Goal: Task Accomplishment & Management: Complete application form

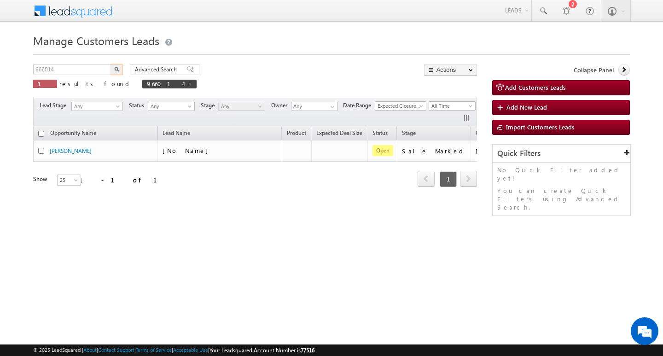
click at [83, 65] on input "966014" at bounding box center [72, 69] width 79 height 11
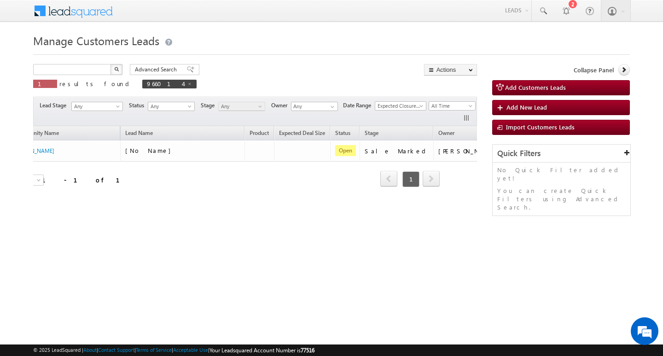
type input "Search Customers Leads"
click at [89, 69] on input "text" at bounding box center [72, 69] width 79 height 11
paste input "964370"
type input "964370"
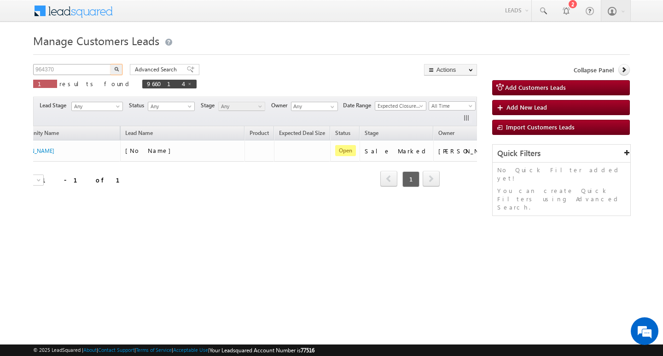
click at [110, 64] on button "button" at bounding box center [116, 69] width 12 height 11
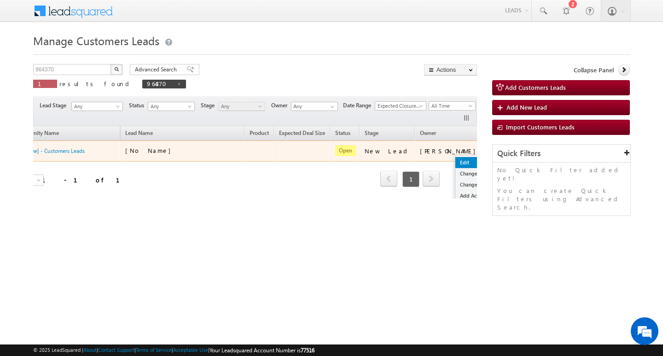
click at [455, 159] on link "Edit" at bounding box center [478, 162] width 46 height 11
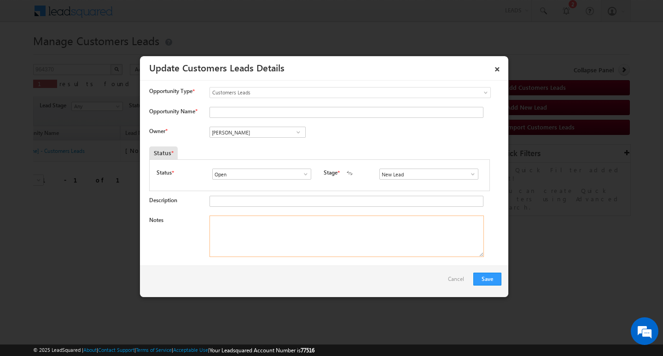
drag, startPoint x: 361, startPoint y: 236, endPoint x: 412, endPoint y: 211, distance: 56.6
click at [371, 230] on textarea "Notes" at bounding box center [346, 235] width 274 height 41
click at [468, 174] on span at bounding box center [472, 173] width 9 height 7
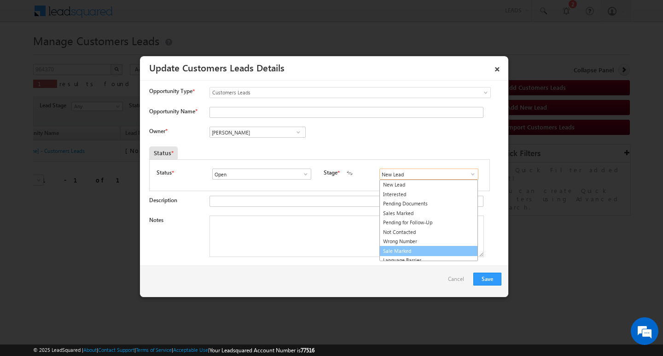
click at [439, 247] on link "Sale Marked" at bounding box center [428, 251] width 98 height 11
type input "Sale Marked"
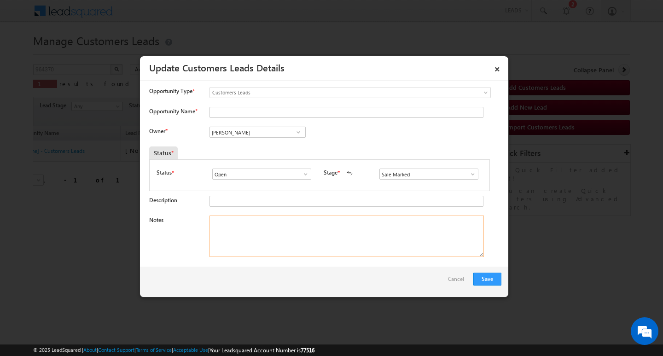
click at [386, 245] on textarea "Notes" at bounding box center [346, 235] width 274 height 41
click at [274, 133] on input "[PERSON_NAME]" at bounding box center [257, 132] width 96 height 11
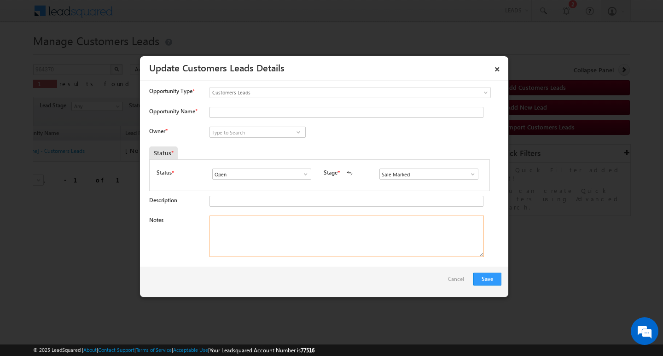
drag, startPoint x: 329, startPoint y: 252, endPoint x: 342, endPoint y: 237, distance: 19.5
click at [329, 252] on textarea "Notes" at bounding box center [346, 235] width 274 height 41
click at [342, 237] on textarea "Notes" at bounding box center [346, 235] width 274 height 41
paste textarea "[PERSON_NAME]/ AG : 37/ Self_Employed / MOTHE INCOME :40K / WORAL EXPW : 12/ PR…"
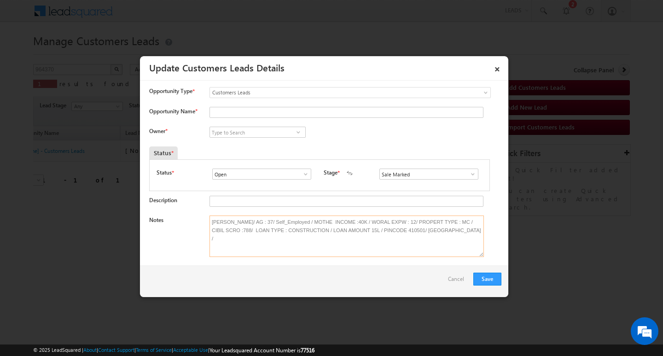
type textarea "[PERSON_NAME]/ AG : 37/ Self_Employed / MOTHE INCOME :40K / WORAL EXPW : 12/ PR…"
click at [242, 134] on input at bounding box center [257, 132] width 96 height 11
click at [252, 113] on input "Opportunity Name *" at bounding box center [346, 112] width 274 height 11
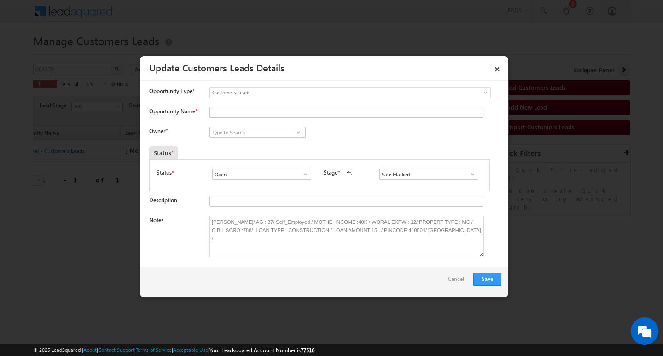
paste input "[PERSON_NAME]"
type input "[PERSON_NAME]"
click at [248, 132] on input at bounding box center [257, 132] width 96 height 11
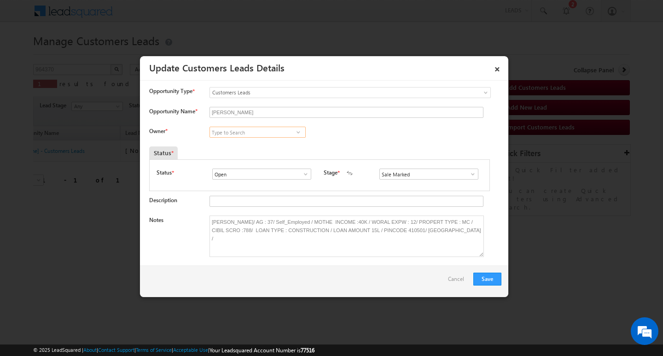
click at [259, 134] on input at bounding box center [257, 132] width 96 height 11
paste input "[PERSON_NAME]"
click at [264, 130] on input "[PERSON_NAME]" at bounding box center [257, 132] width 96 height 11
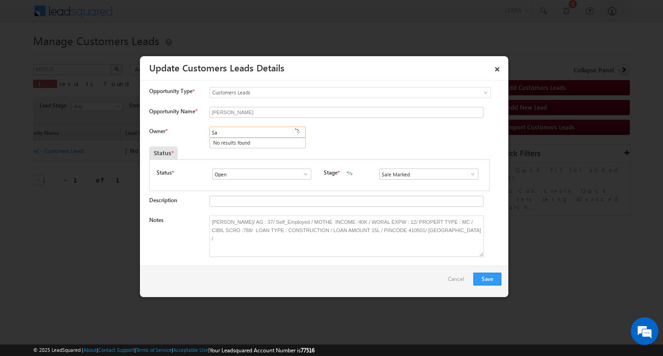
type input "S"
click at [264, 161] on link "[PERSON_NAME] [PERSON_NAME] [PERSON_NAME][EMAIL_ADDRESS][PERSON_NAME][DOMAIN_NA…" at bounding box center [257, 162] width 96 height 17
type input "[PERSON_NAME] [PERSON_NAME]"
click at [469, 278] on div "Save Cancel" at bounding box center [324, 281] width 368 height 31
click at [477, 277] on button "Save" at bounding box center [487, 278] width 28 height 13
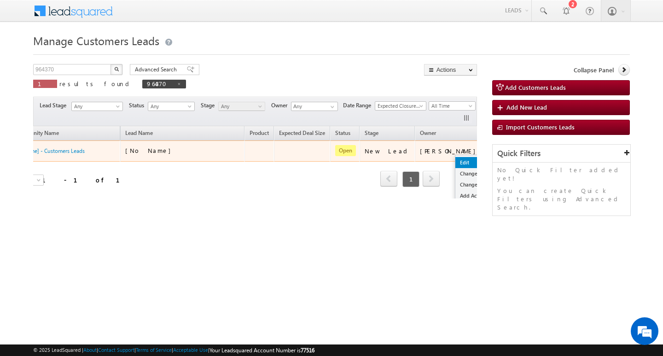
click at [455, 160] on link "Edit" at bounding box center [478, 162] width 46 height 11
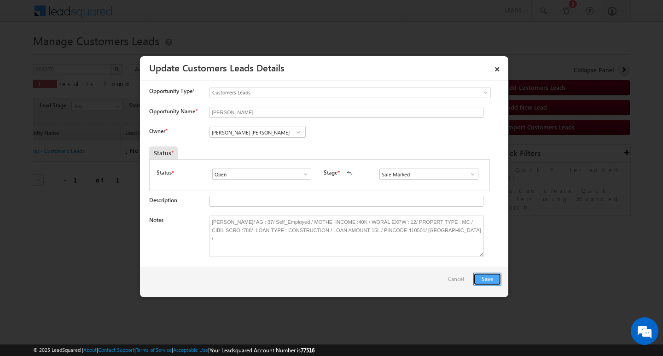
click at [486, 277] on button "Save" at bounding box center [487, 278] width 28 height 13
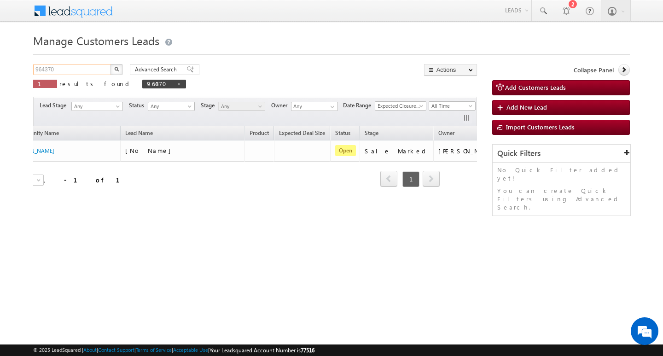
click at [61, 65] on input "964370" at bounding box center [72, 69] width 79 height 11
type input "Search Customers Leads"
click at [102, 68] on input "text" at bounding box center [72, 69] width 79 height 11
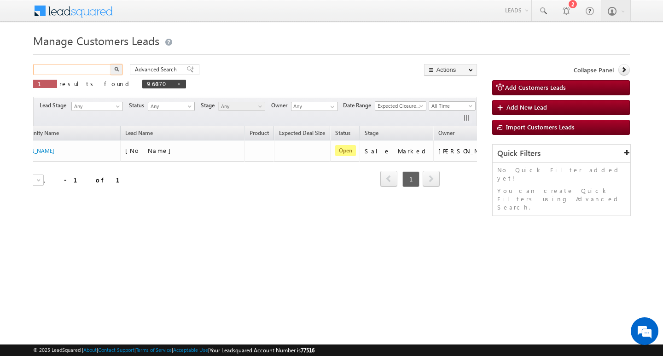
click at [102, 68] on input "text" at bounding box center [72, 69] width 79 height 11
paste input "971585"
type input "971585"
click at [110, 64] on button "button" at bounding box center [116, 69] width 12 height 11
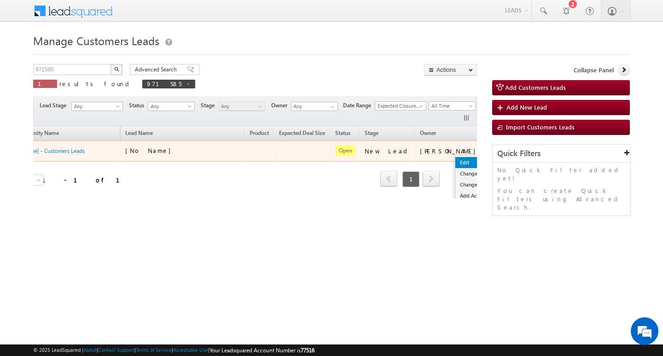
click at [455, 158] on link "Edit" at bounding box center [478, 162] width 46 height 11
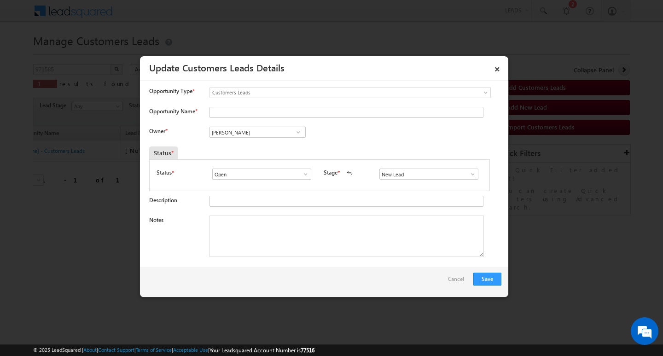
click at [334, 258] on div "Notes" at bounding box center [325, 238] width 352 height 46
click at [469, 173] on span at bounding box center [472, 173] width 9 height 7
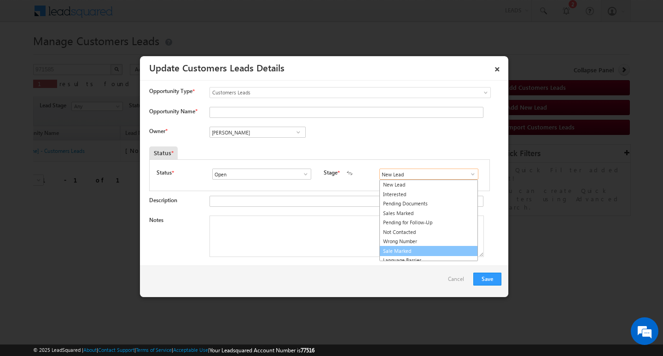
click at [438, 251] on link "Sale Marked" at bounding box center [428, 251] width 98 height 11
type input "Sale Marked"
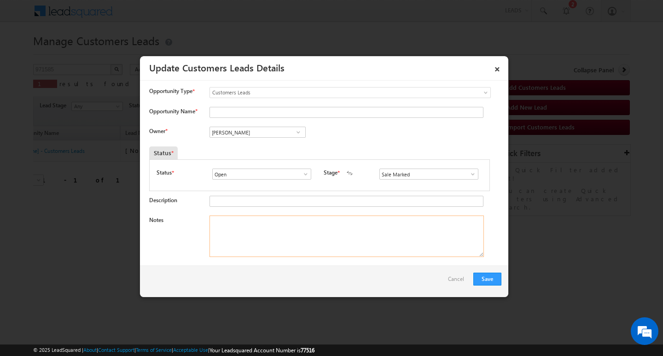
click at [383, 229] on textarea "Notes" at bounding box center [346, 235] width 274 height 41
click at [247, 130] on input "[PERSON_NAME]" at bounding box center [257, 132] width 96 height 11
click at [286, 204] on input "Description" at bounding box center [346, 201] width 274 height 11
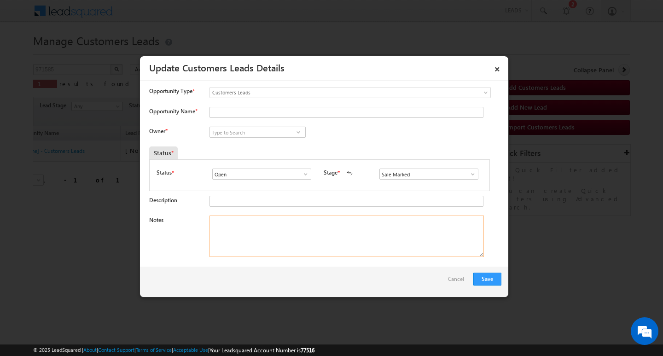
click at [283, 217] on textarea "Notes" at bounding box center [346, 235] width 274 height 41
paste textarea "[PERSON_NAME] / AG : 40/Self_Employed/ MOTHE INCOME : 1.5L / WORAKE XPE : 14Y /…"
type textarea "[PERSON_NAME] / AG : 40/Self_Employed/ MOTHE INCOME : 1.5L / WORAKE XPE : 14Y /…"
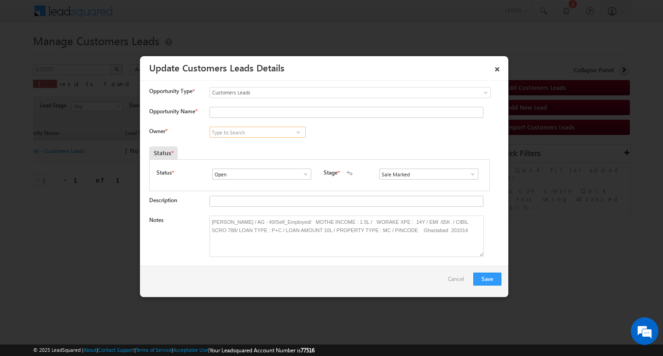
click at [249, 129] on input at bounding box center [257, 132] width 96 height 11
click at [257, 116] on input "Opportunity Name *" at bounding box center [346, 112] width 274 height 11
click at [273, 128] on input at bounding box center [257, 132] width 96 height 11
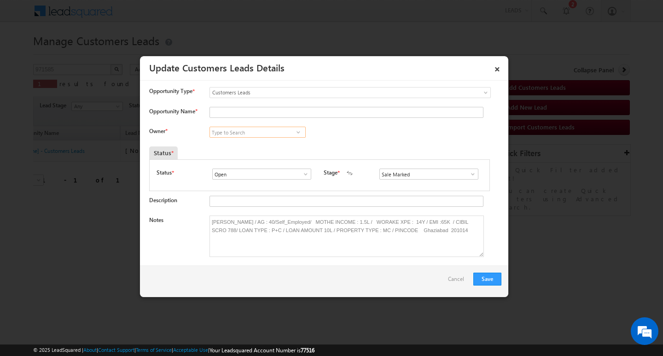
paste input "[PERSON_NAME]"
click at [243, 147] on span "[EMAIL_ADDRESS][DOMAIN_NAME]" at bounding box center [254, 150] width 83 height 7
type input "[PERSON_NAME]"
click at [272, 114] on input "Opportunity Name *" at bounding box center [346, 112] width 274 height 11
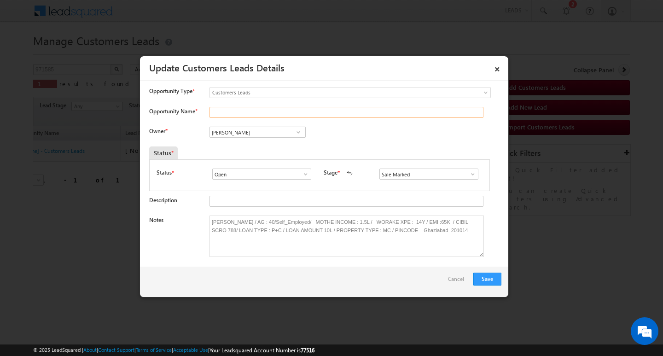
click at [272, 114] on input "Opportunity Name *" at bounding box center [346, 112] width 274 height 11
paste input "[PERSON_NAME]"
type input "[PERSON_NAME]"
click at [486, 277] on button "Save" at bounding box center [487, 278] width 28 height 13
